Goal: Share content: Share content

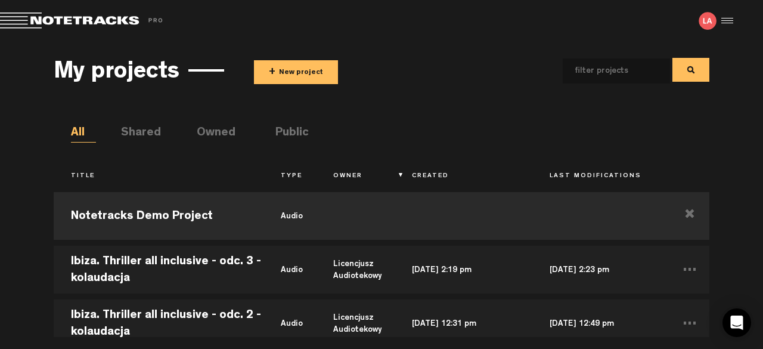
click at [290, 63] on button "+ New project" at bounding box center [296, 72] width 84 height 24
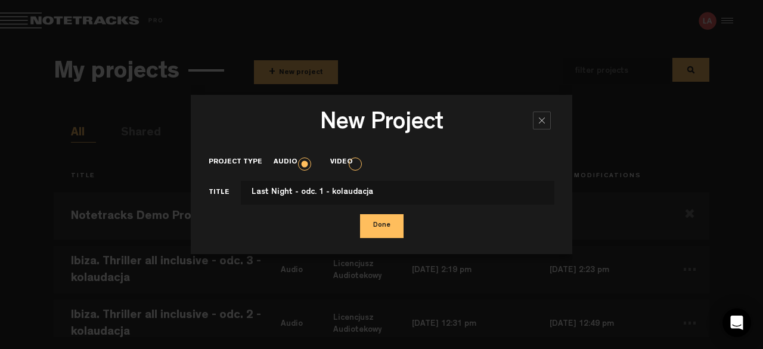
type input "Last Night - odc. 1 - kolaudacja"
click at [384, 225] on button "Done" at bounding box center [381, 226] width 43 height 24
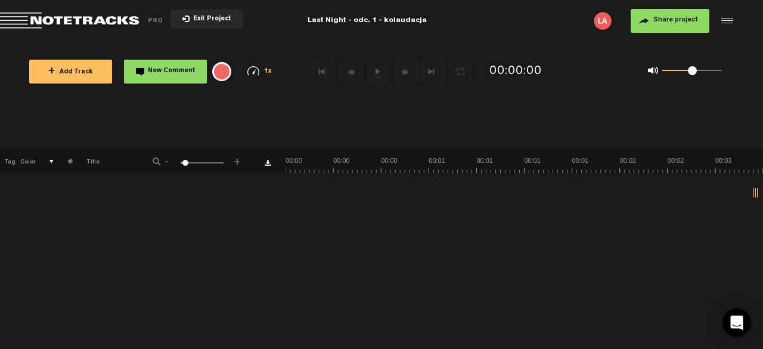
click at [55, 70] on span "+" at bounding box center [51, 72] width 7 height 10
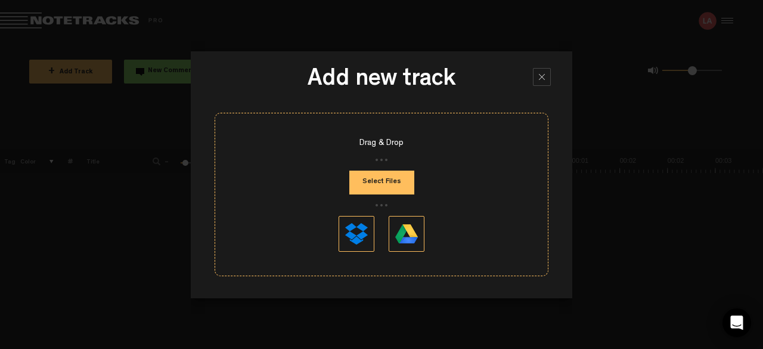
click at [399, 181] on button "Select Files" at bounding box center [381, 182] width 65 height 24
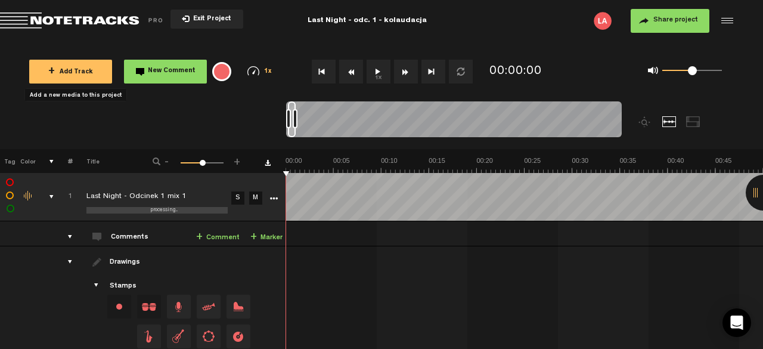
click at [670, 24] on span "Share project" at bounding box center [675, 20] width 45 height 7
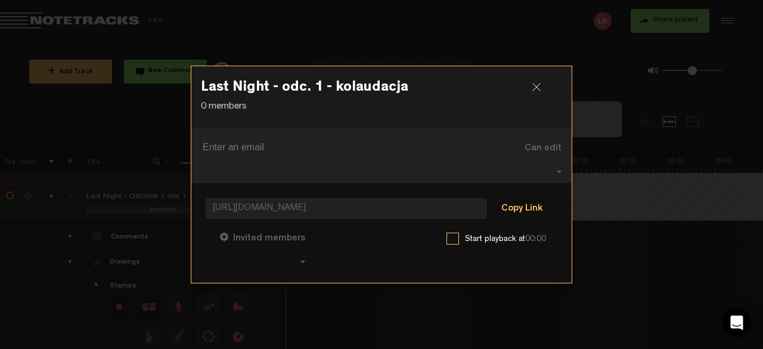
click at [517, 201] on button "Copy Link" at bounding box center [521, 209] width 65 height 24
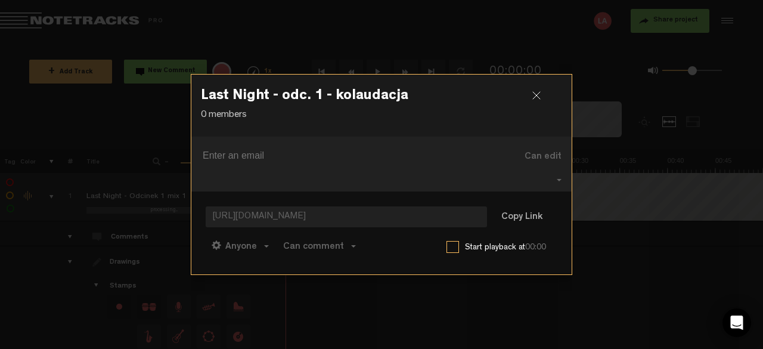
click at [535, 108] on div at bounding box center [541, 100] width 18 height 18
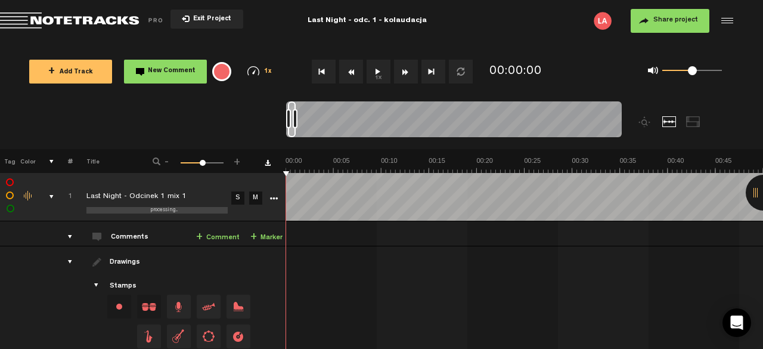
click at [94, 20] on span "Return to Project List" at bounding box center [83, 21] width 167 height 17
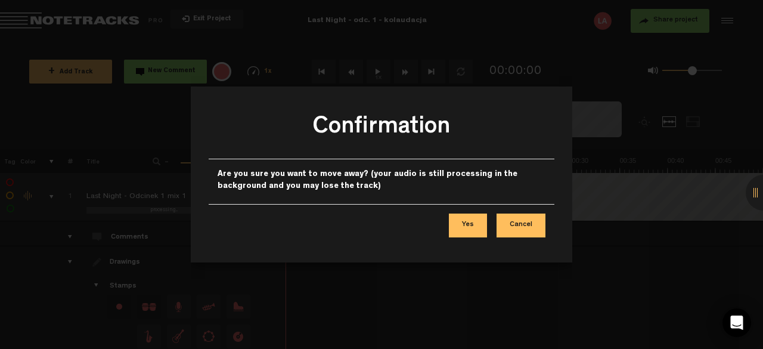
click at [517, 226] on button "Cancel" at bounding box center [520, 225] width 49 height 24
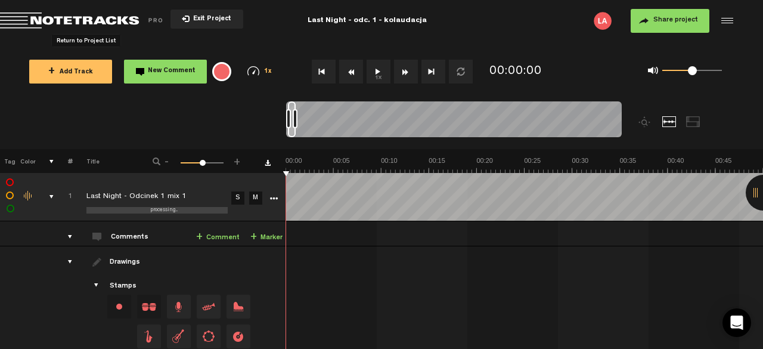
click at [104, 19] on span "Return to Project List" at bounding box center [83, 21] width 167 height 17
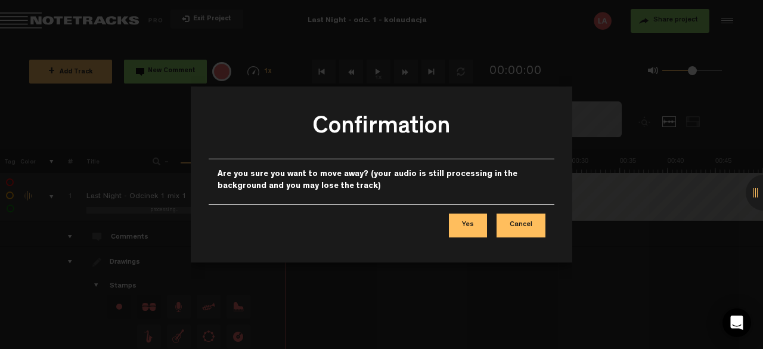
click at [520, 223] on button "Cancel" at bounding box center [520, 225] width 49 height 24
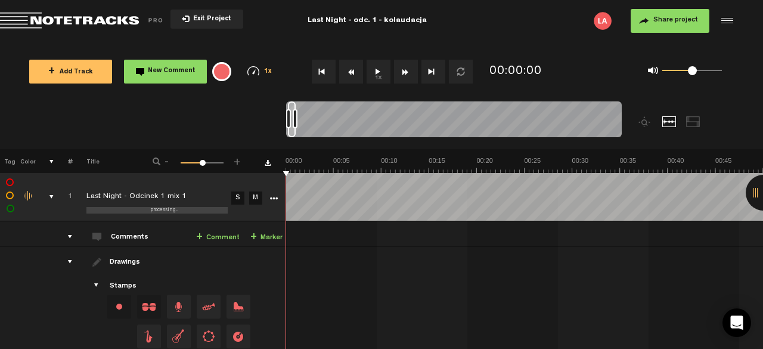
click at [108, 17] on span "Return to Project List" at bounding box center [83, 21] width 167 height 17
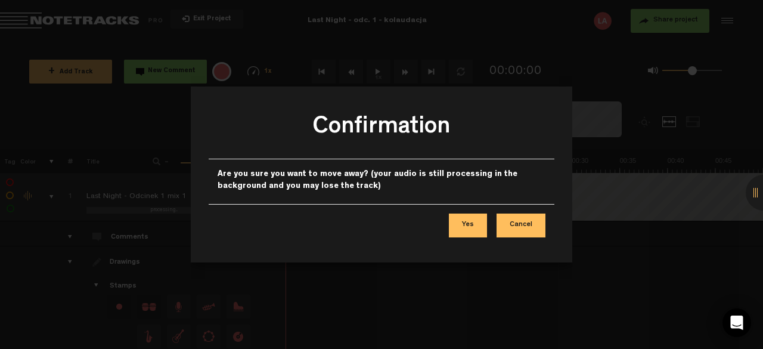
click at [514, 223] on button "Cancel" at bounding box center [520, 225] width 49 height 24
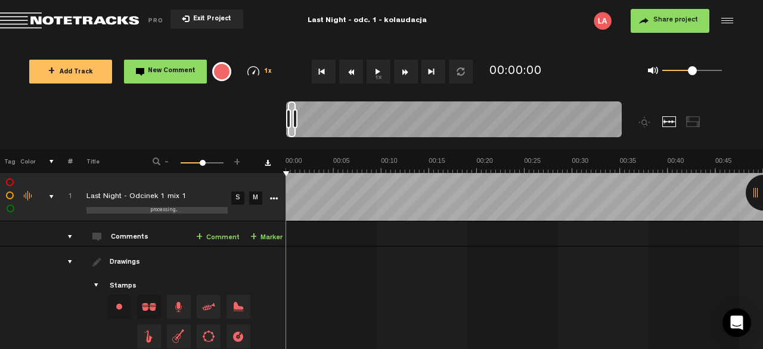
click at [404, 241] on td "1 Last Night - Odcinek 1 mix 1 S M Last Night - Odcinek 1 mix 1 by [PERSON_NAME…" at bounding box center [524, 233] width 477 height 25
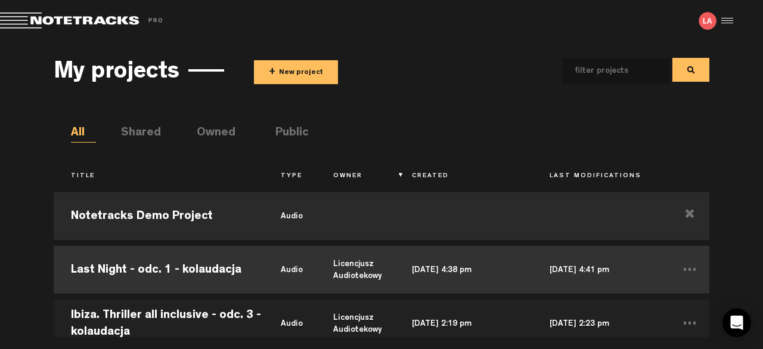
click at [206, 268] on td "Last Night - odc. 1 - kolaudacja" at bounding box center [159, 270] width 210 height 54
